Goal: Contribute content: Contribute content

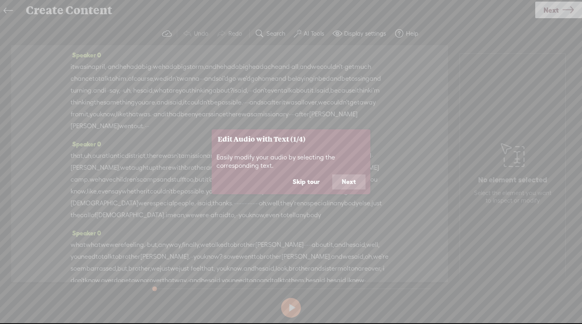
click at [312, 180] on button "Skip tour" at bounding box center [306, 182] width 46 height 15
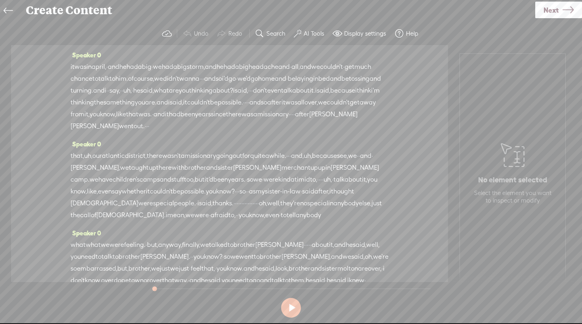
click at [546, 11] on span "Next" at bounding box center [550, 10] width 15 height 20
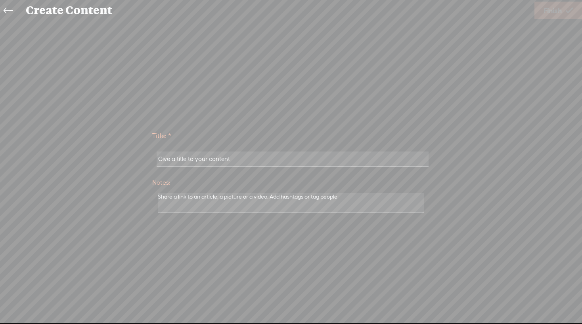
click at [185, 160] on input "text" at bounding box center [291, 159] width 271 height 15
click at [10, 6] on icon at bounding box center [8, 11] width 9 height 18
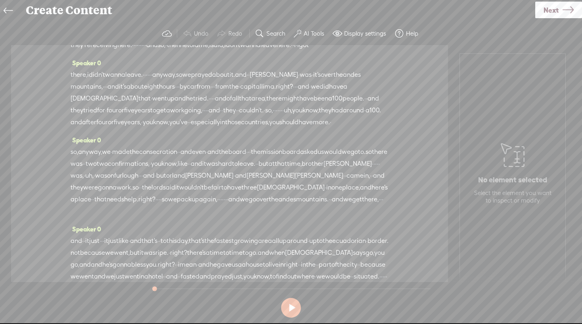
scroll to position [2336, 0]
click at [559, 4] on link "Next" at bounding box center [558, 10] width 47 height 17
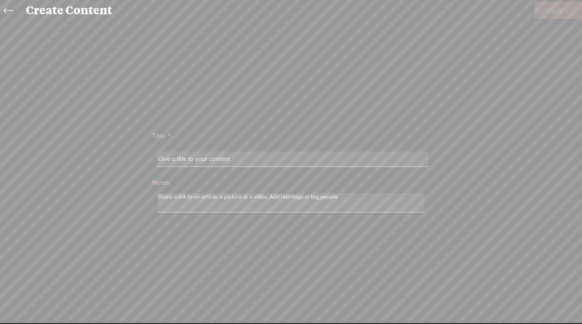
click at [176, 160] on input "text" at bounding box center [291, 159] width 271 height 15
click at [254, 155] on input "text" at bounding box center [291, 159] width 271 height 15
drag, startPoint x: 225, startPoint y: 157, endPoint x: 172, endPoint y: 157, distance: 53.1
click at [175, 157] on input "text" at bounding box center [291, 159] width 271 height 15
click at [174, 160] on input "text" at bounding box center [291, 159] width 271 height 15
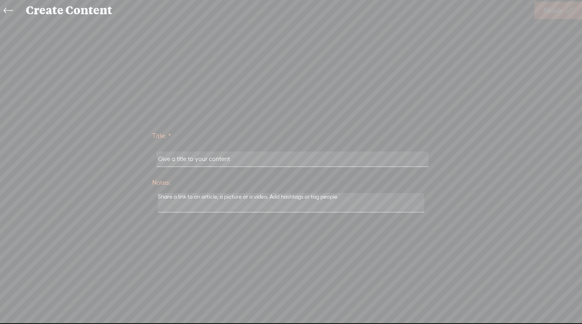
type input "t"
click at [173, 159] on input "t" at bounding box center [291, 159] width 271 height 15
type input "t"
type input "T"
type input "Update this name"
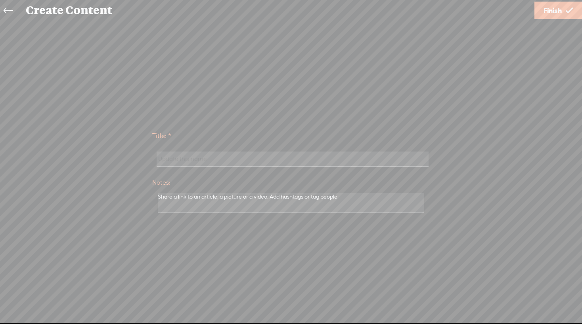
click at [549, 5] on span "Finish" at bounding box center [552, 10] width 18 height 20
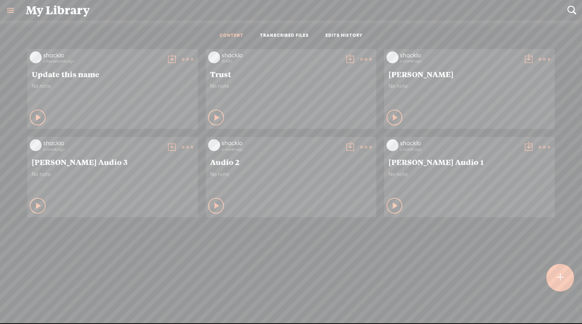
click at [559, 278] on t at bounding box center [560, 277] width 7 height 17
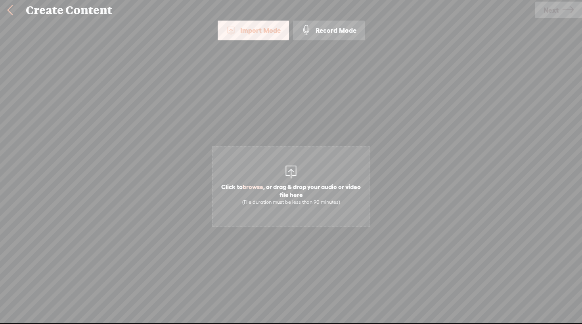
click at [291, 172] on div at bounding box center [291, 171] width 16 height 16
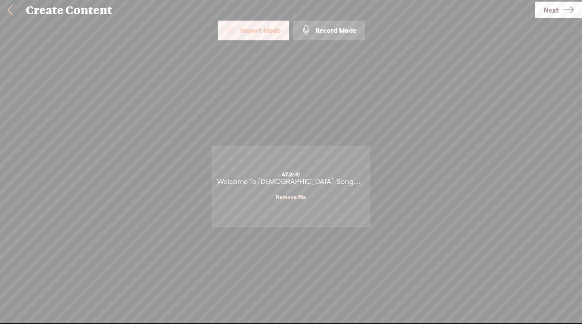
click at [556, 9] on span "Next" at bounding box center [550, 10] width 15 height 20
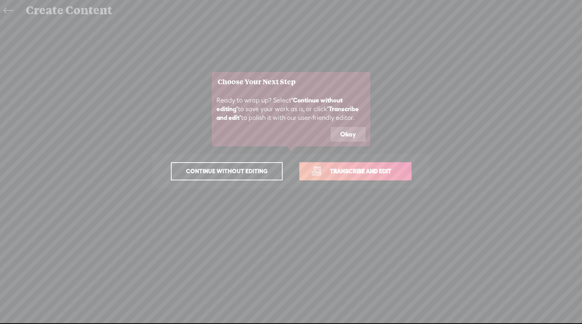
click at [358, 170] on span "Transcribe and edit" at bounding box center [360, 171] width 78 height 9
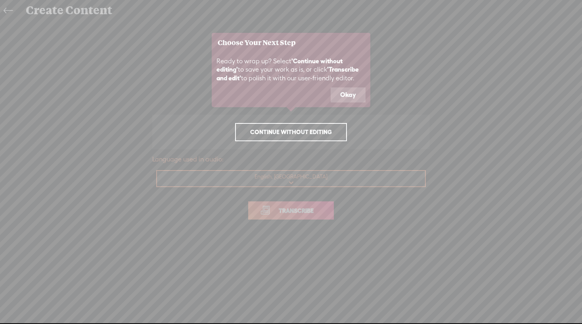
click at [287, 131] on span "Continue without editing" at bounding box center [291, 132] width 98 height 11
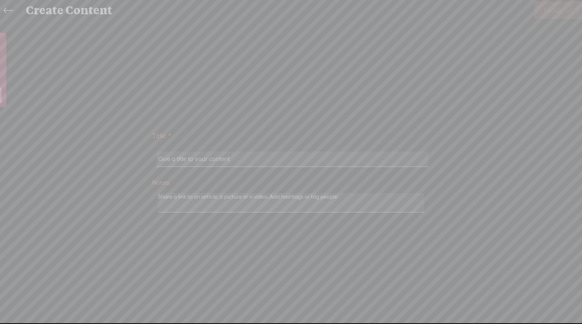
click at [9, 11] on icon at bounding box center [76, 162] width 1011 height 324
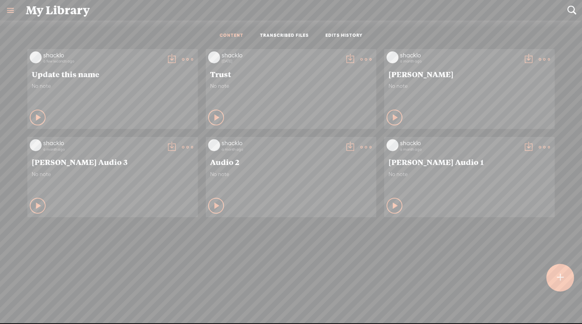
click at [565, 279] on div at bounding box center [560, 278] width 28 height 28
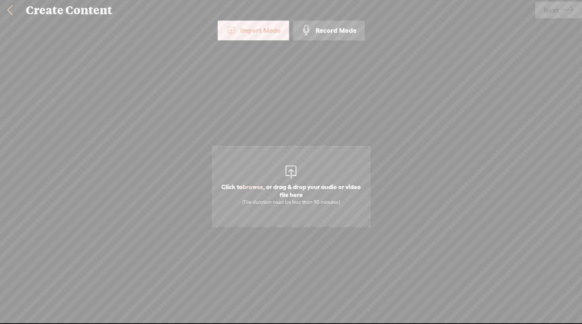
click at [294, 176] on div at bounding box center [291, 171] width 16 height 16
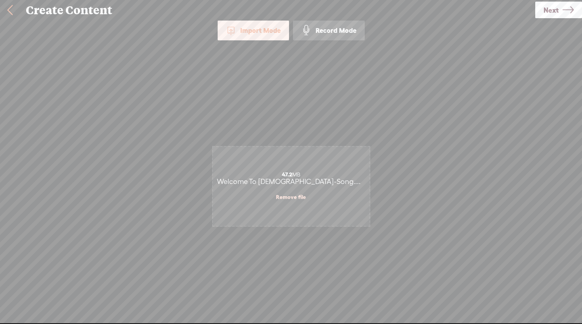
drag, startPoint x: 552, startPoint y: 8, endPoint x: 549, endPoint y: 13, distance: 6.3
click at [552, 8] on span "Next" at bounding box center [550, 10] width 15 height 20
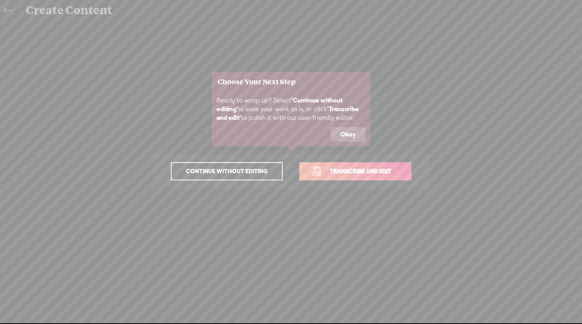
click at [379, 171] on span "Transcribe and edit" at bounding box center [360, 171] width 78 height 9
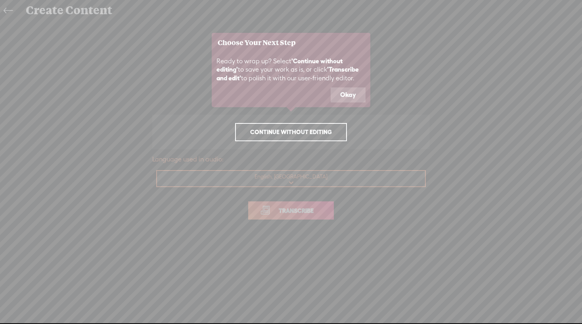
click at [291, 213] on icon at bounding box center [291, 162] width 582 height 324
click at [349, 95] on button "Okay" at bounding box center [347, 95] width 35 height 15
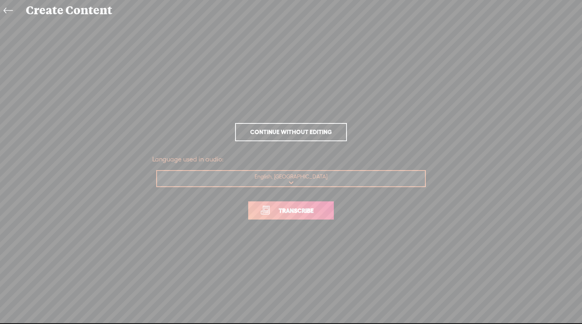
click at [287, 215] on span "Transcribe" at bounding box center [296, 210] width 52 height 9
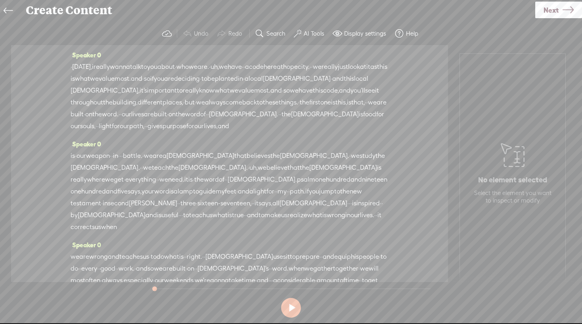
click at [280, 120] on span "·" at bounding box center [281, 115] width 2 height 12
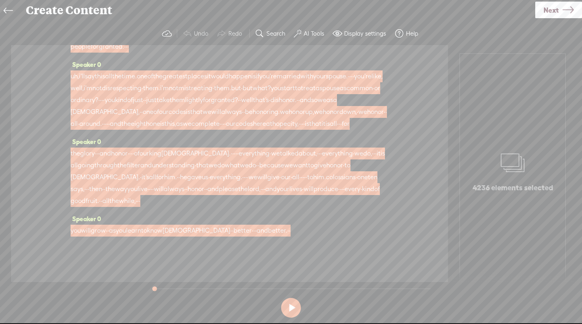
scroll to position [2641, 0]
click at [44, 67] on div "Speaker 0 · [DATE], i really wanna talk to you about · who we are. · uh, we hav…" at bounding box center [229, 163] width 437 height 237
